Goal: Find specific page/section: Find specific page/section

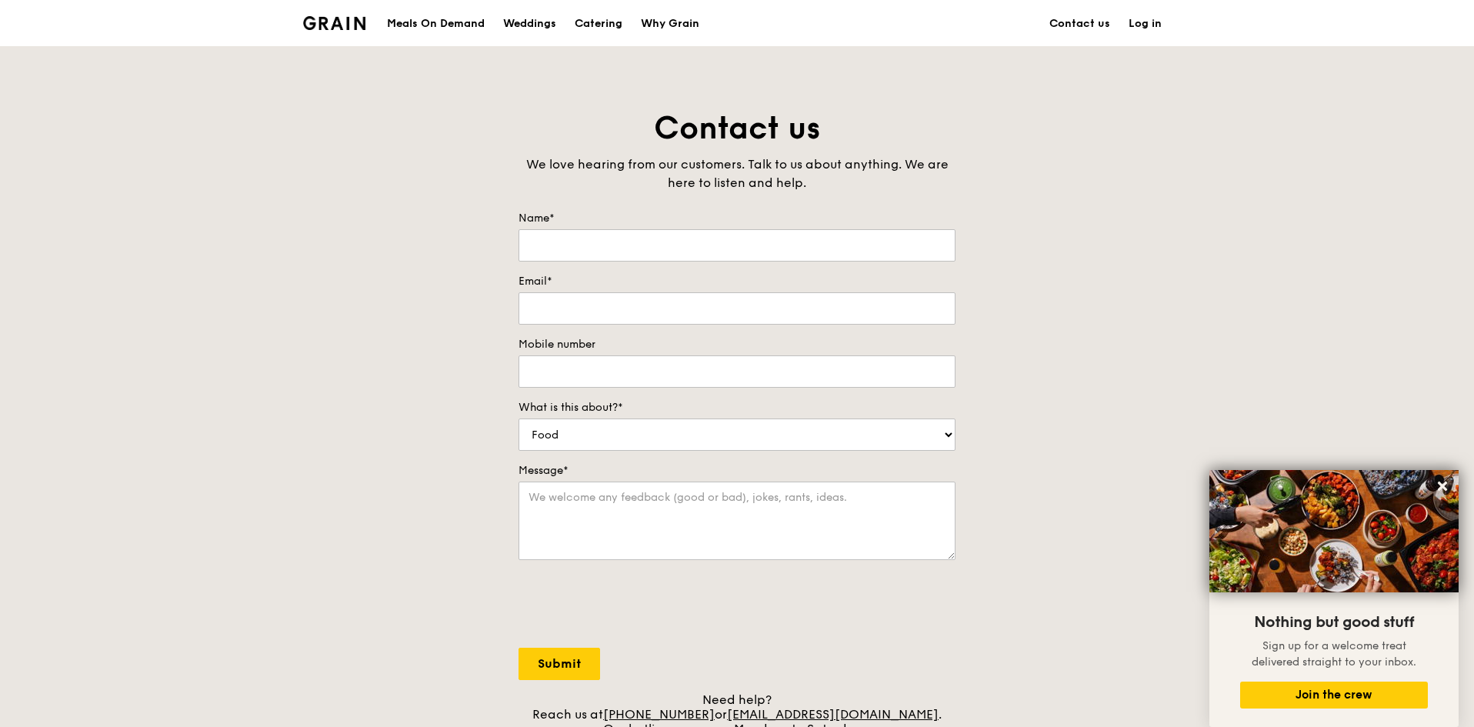
click at [361, 25] on img at bounding box center [334, 23] width 62 height 14
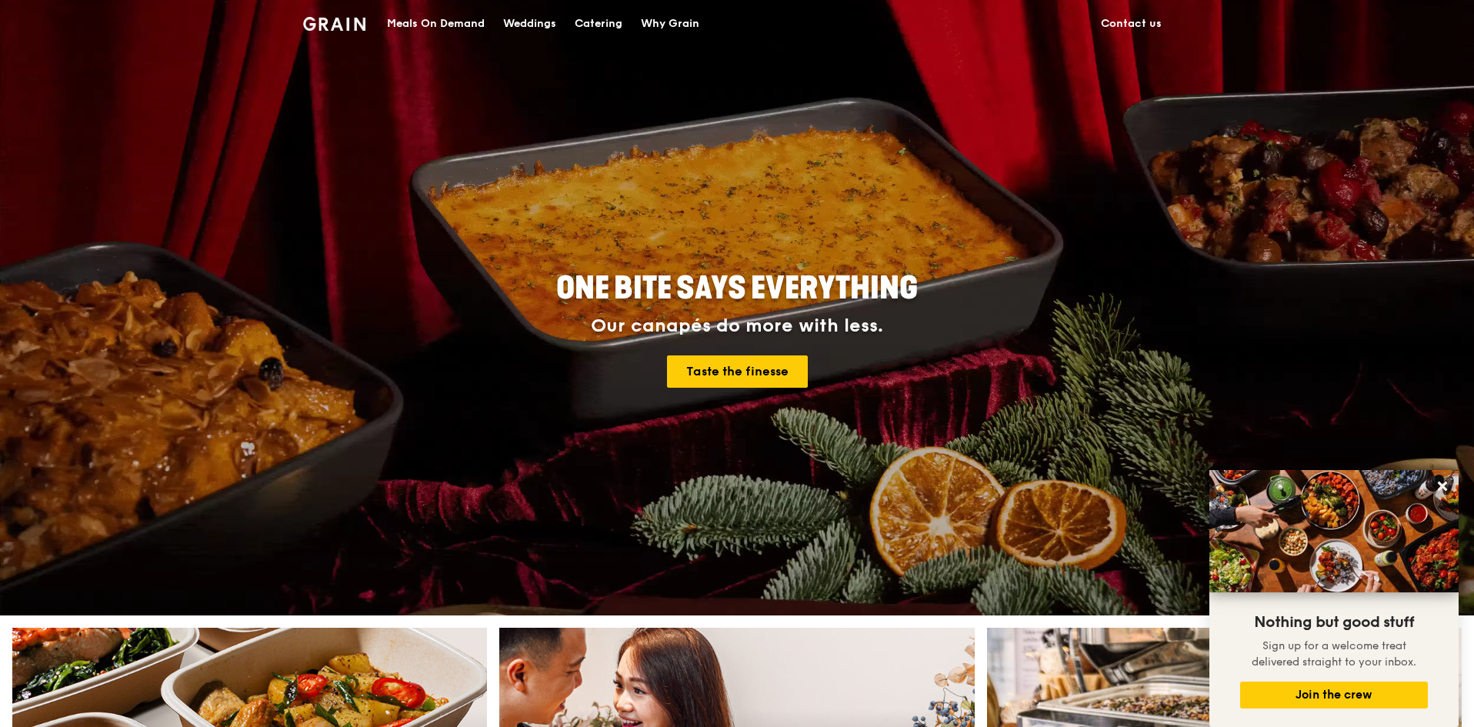
click at [460, 25] on div "Meals On Demand" at bounding box center [436, 24] width 98 height 46
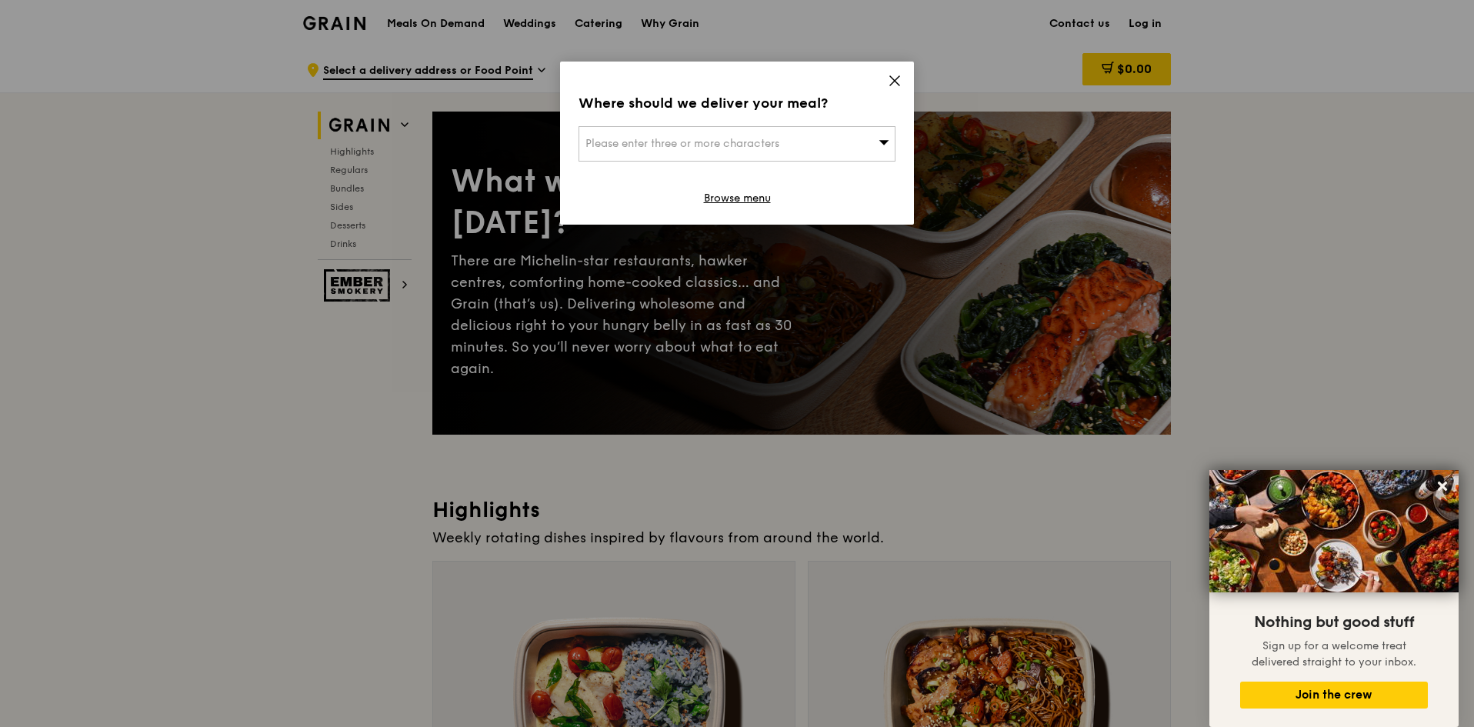
click at [897, 81] on icon at bounding box center [895, 81] width 14 height 14
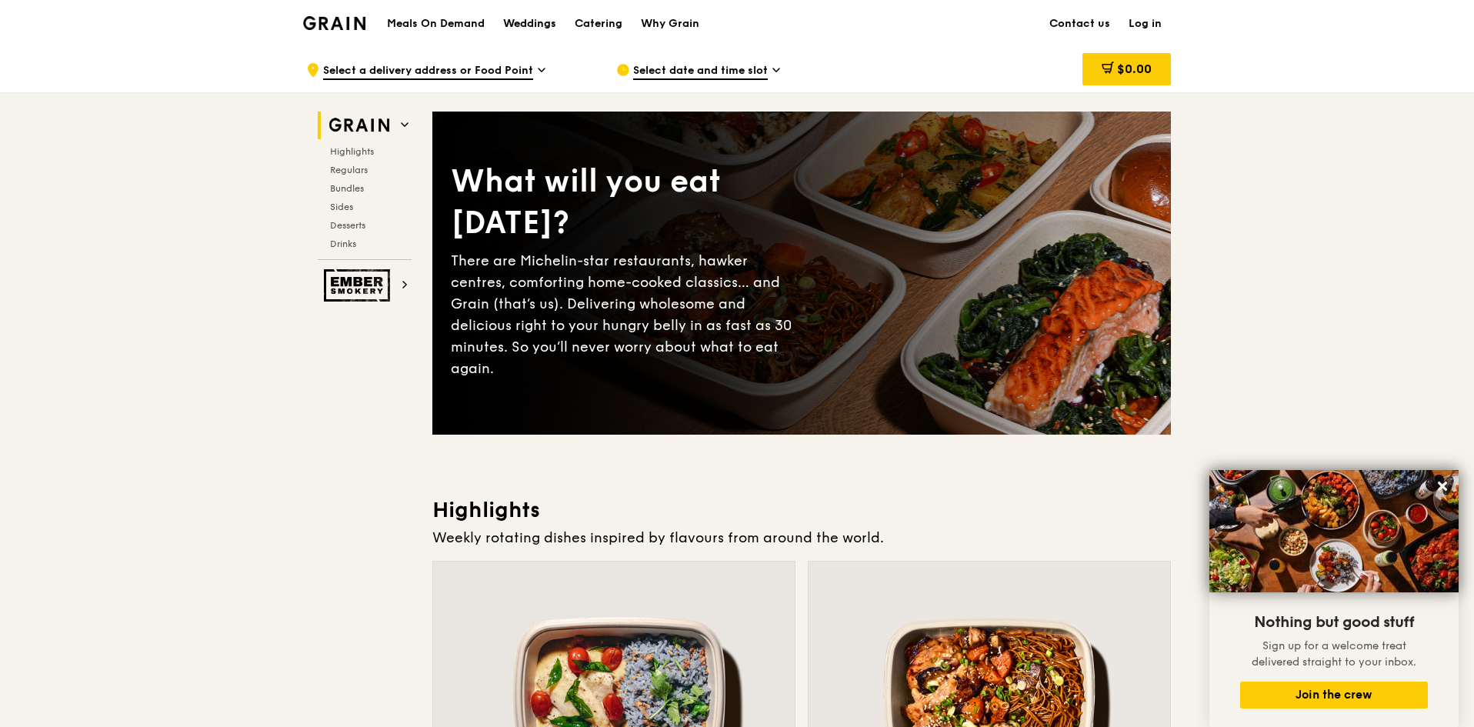
click at [520, 18] on div "Weddings" at bounding box center [529, 24] width 53 height 46
click at [598, 20] on div "Catering" at bounding box center [599, 24] width 48 height 46
click at [1094, 25] on link "Contact us" at bounding box center [1079, 24] width 79 height 46
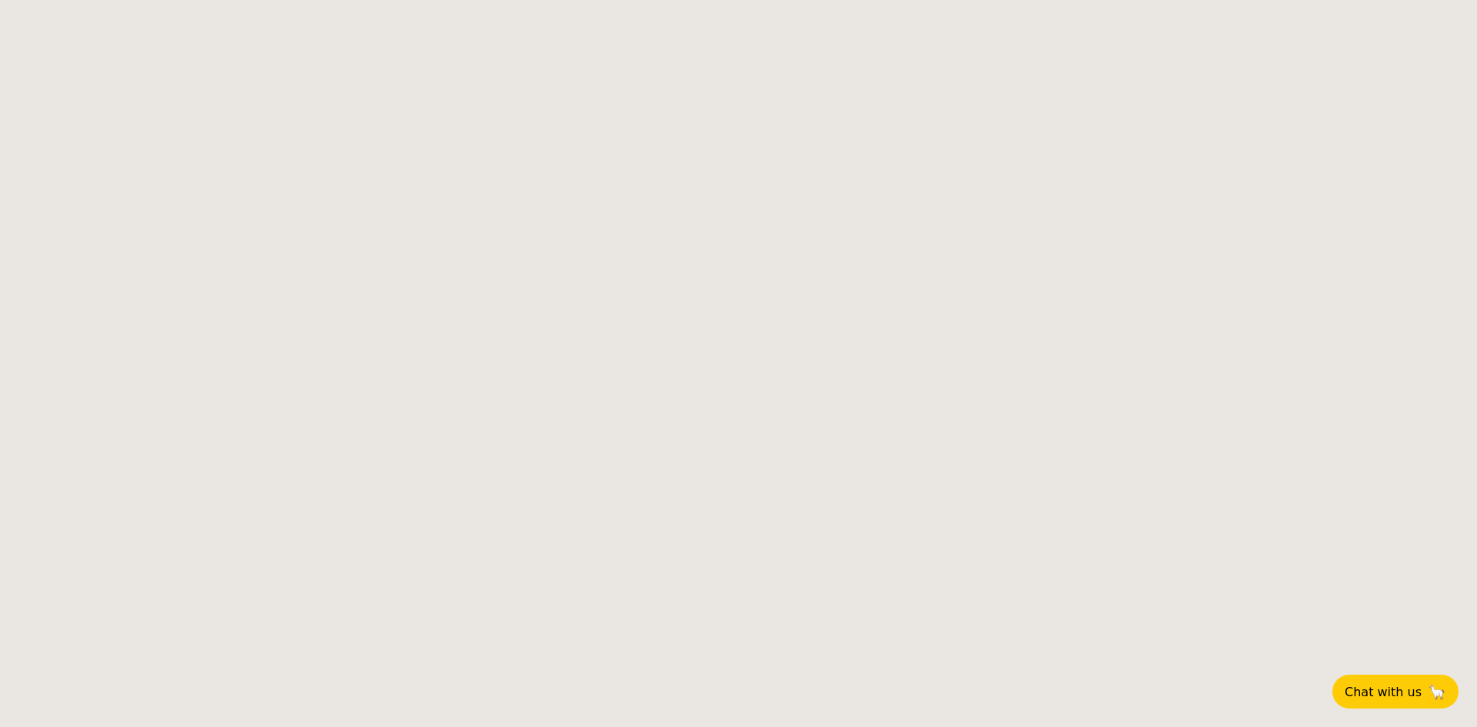
select select
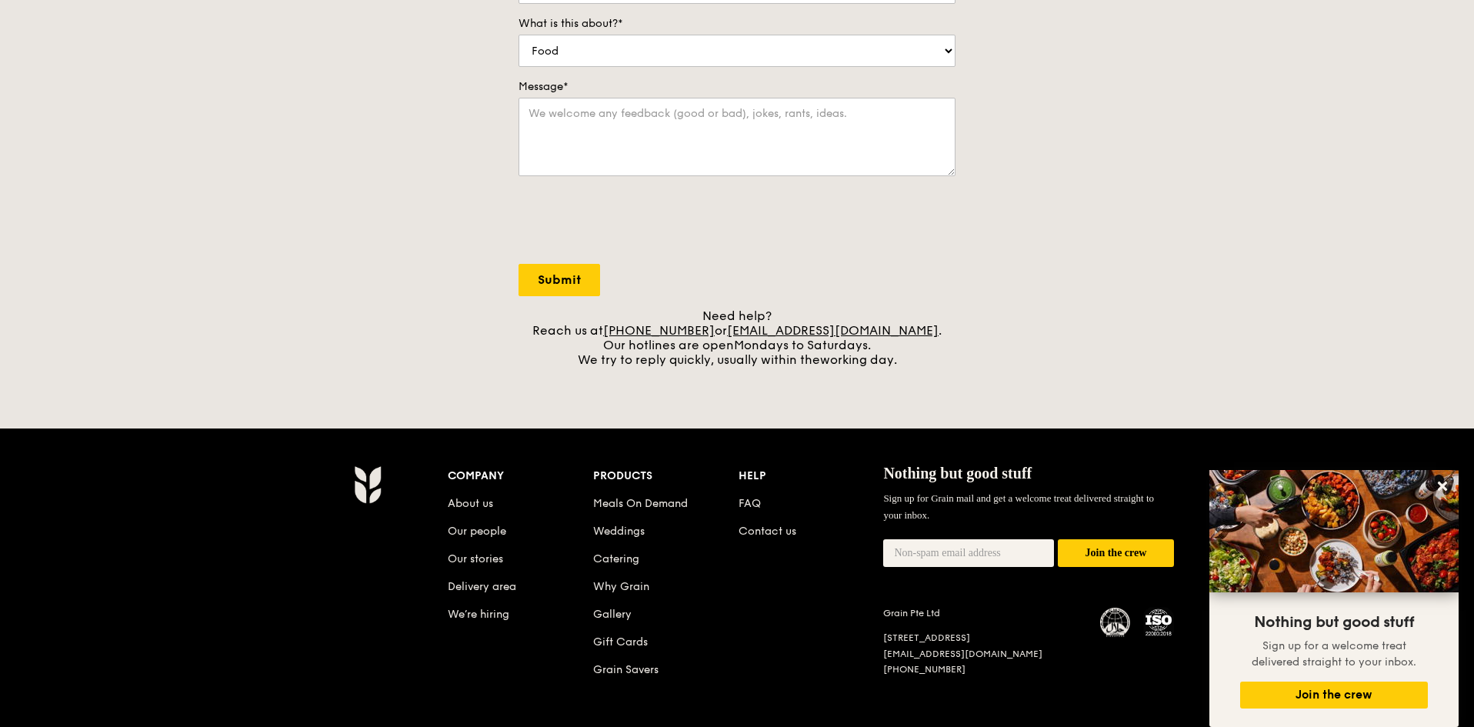
scroll to position [385, 0]
